Goal: Task Accomplishment & Management: Use online tool/utility

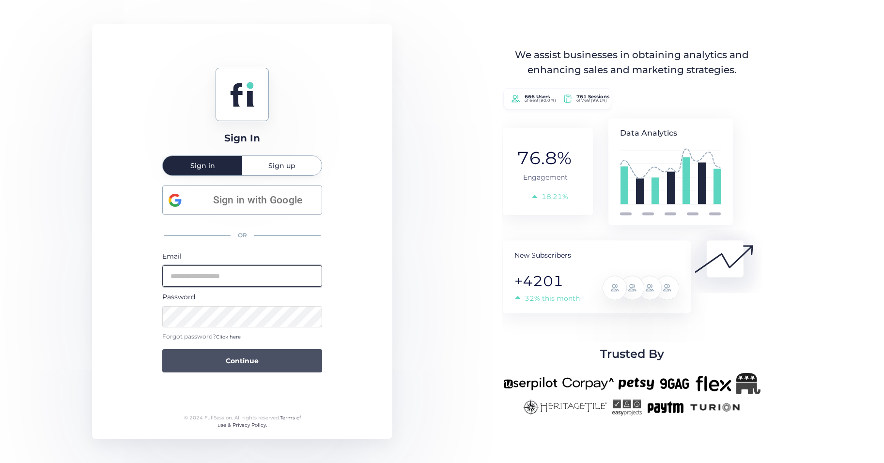
type input "**********"
click at [238, 366] on span "Continue" at bounding box center [242, 361] width 33 height 11
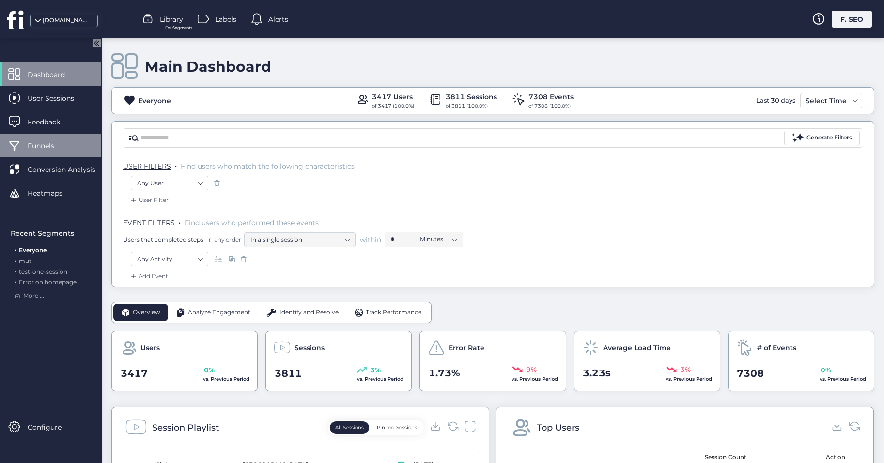
click at [46, 148] on span "Funnels" at bounding box center [48, 145] width 41 height 11
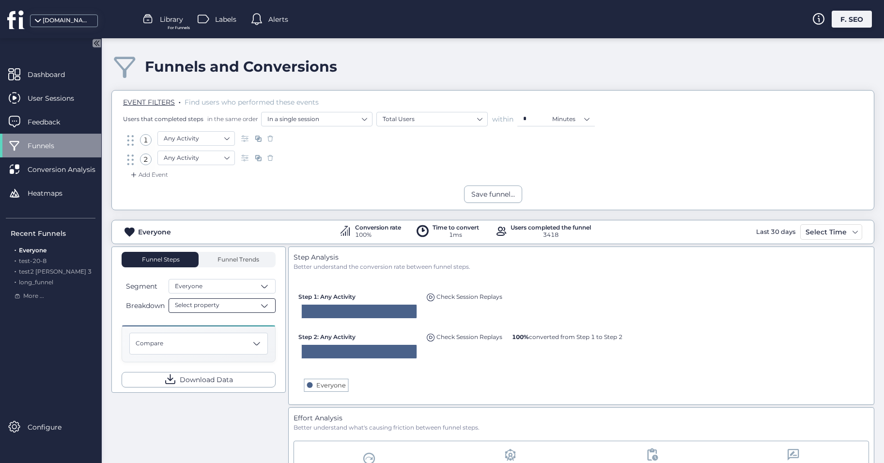
click at [233, 307] on div "Select property" at bounding box center [222, 305] width 107 height 15
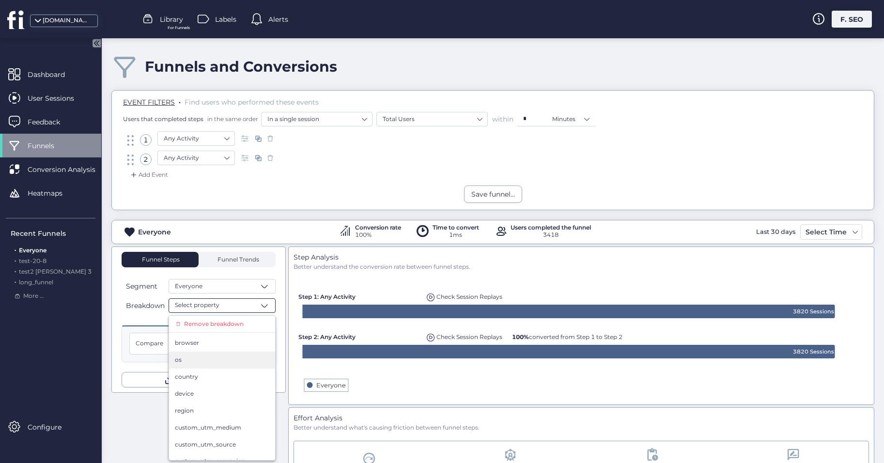
click at [212, 360] on div "os" at bounding box center [222, 360] width 94 height 9
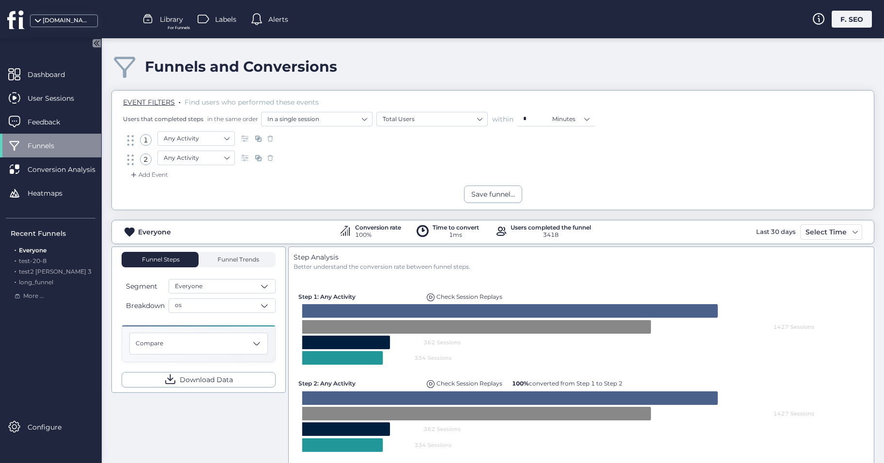
scroll to position [97, 0]
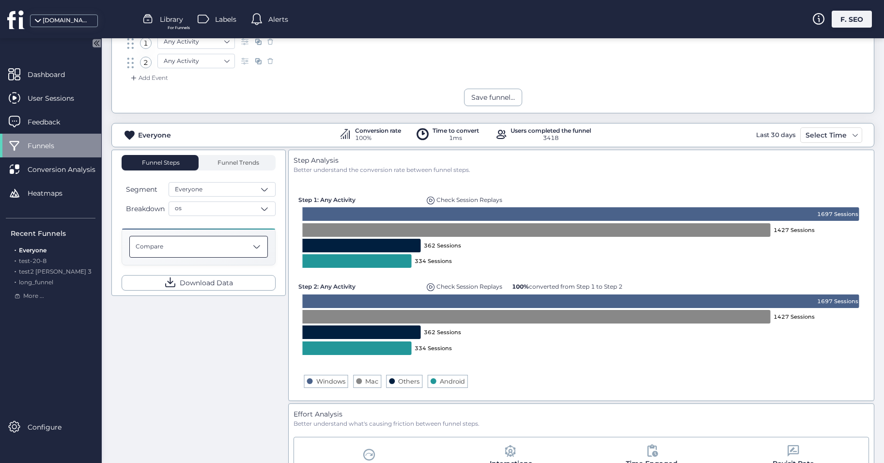
click at [204, 245] on div "Compare" at bounding box center [198, 247] width 139 height 22
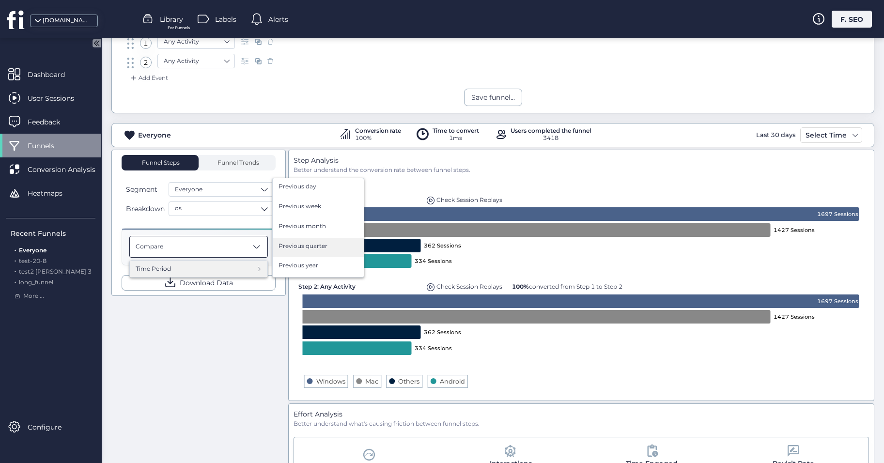
click at [312, 255] on div "Previous quarter" at bounding box center [318, 248] width 91 height 20
click at [308, 248] on span "Previous quarter" at bounding box center [303, 246] width 49 height 9
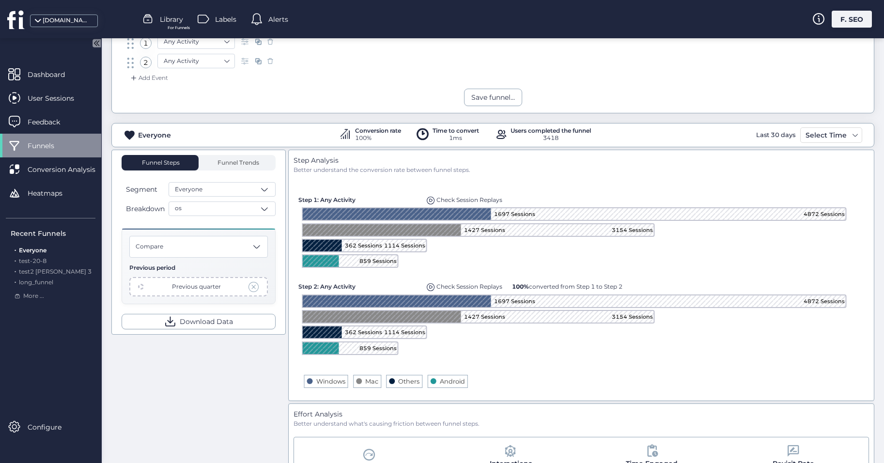
scroll to position [145, 0]
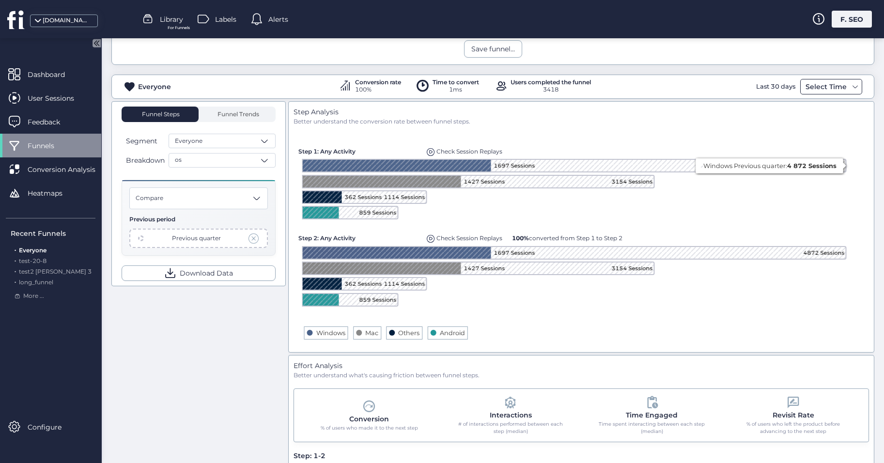
click at [815, 91] on div "Select Time" at bounding box center [826, 87] width 46 height 12
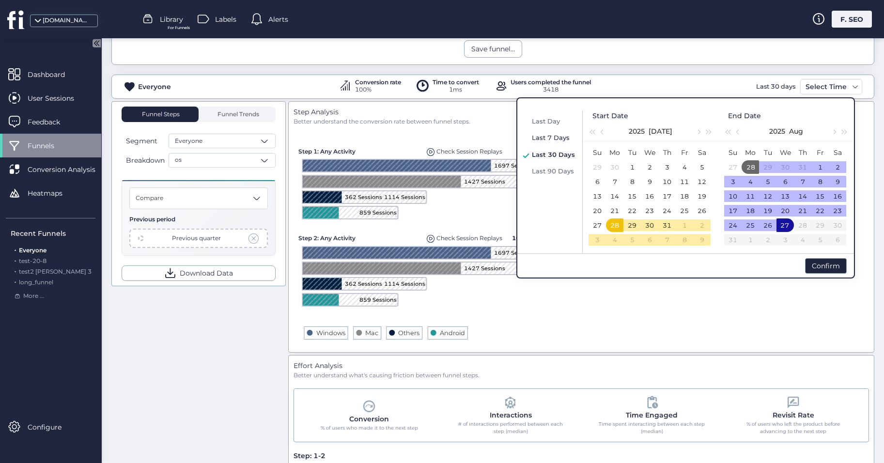
click at [552, 138] on span "Last 7 Days" at bounding box center [551, 138] width 38 height 8
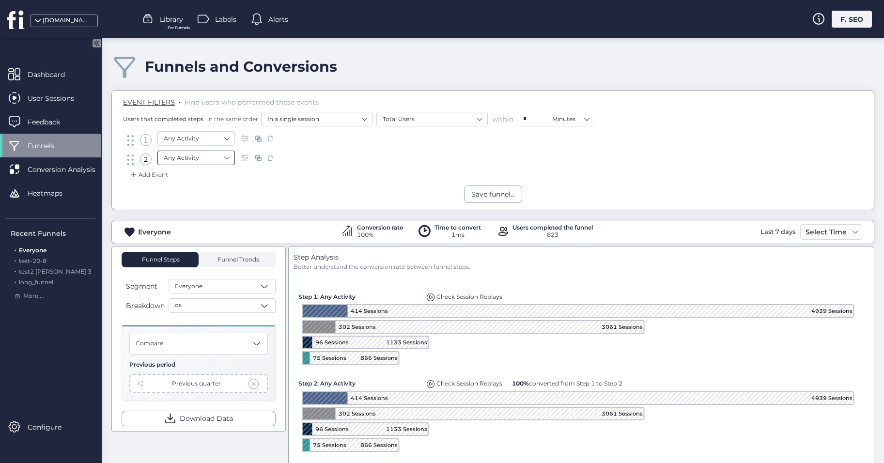
click at [191, 157] on nz-select-item "Any Activity" at bounding box center [196, 158] width 65 height 15
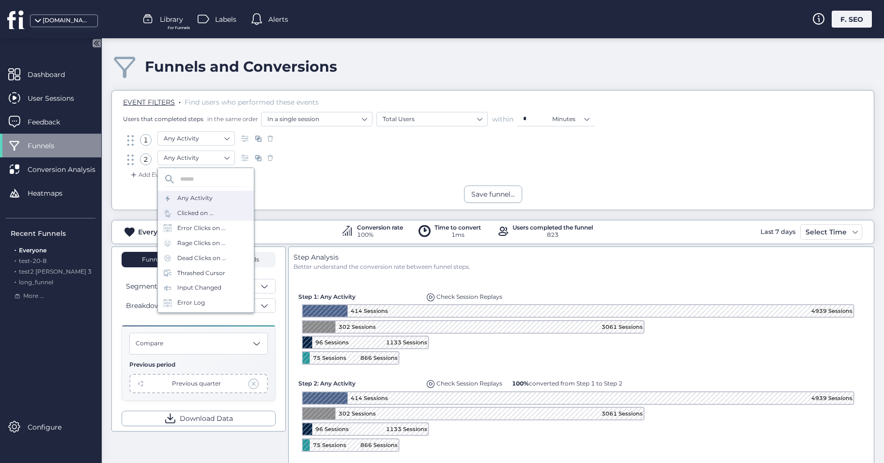
click at [198, 216] on div "Clicked on ..." at bounding box center [195, 213] width 36 height 9
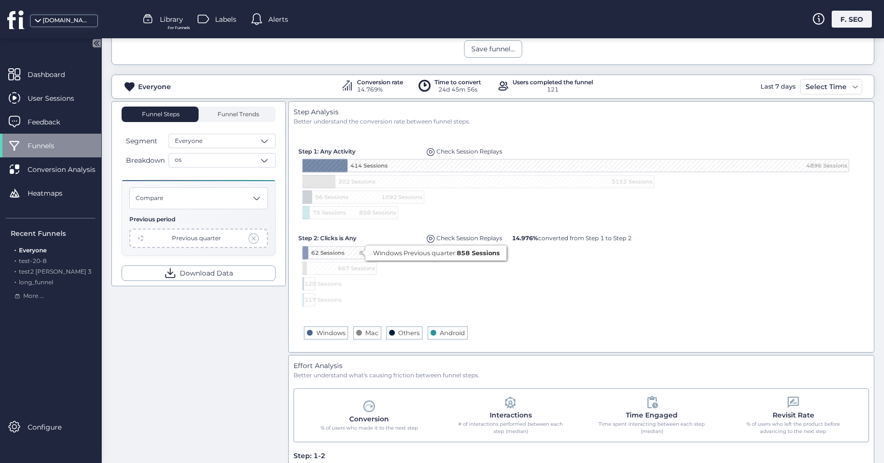
scroll to position [194, 0]
